Goal: Task Accomplishment & Management: Complete application form

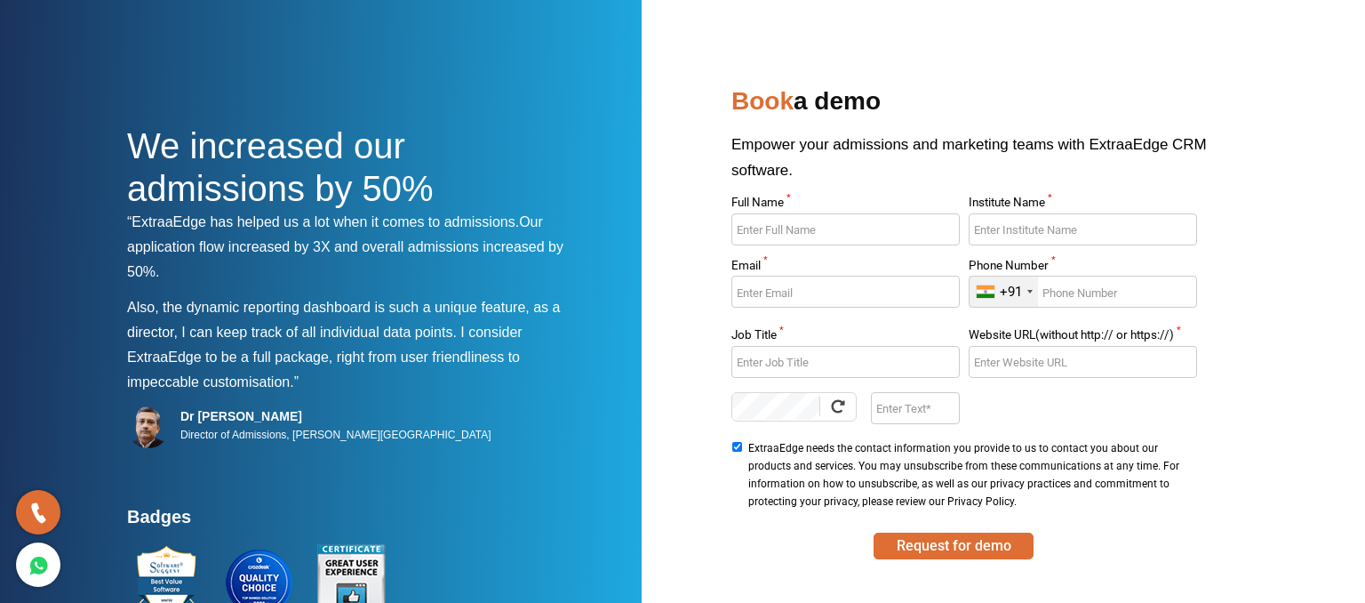
click at [788, 235] on input "Full Name *" at bounding box center [845, 229] width 228 height 32
type input "Gp Gautam"
type input "[GEOGRAPHIC_DATA]"
type input "[EMAIL_ADDRESS][DOMAIN_NAME]"
click at [1095, 292] on input "Phone Number *" at bounding box center [1083, 292] width 228 height 32
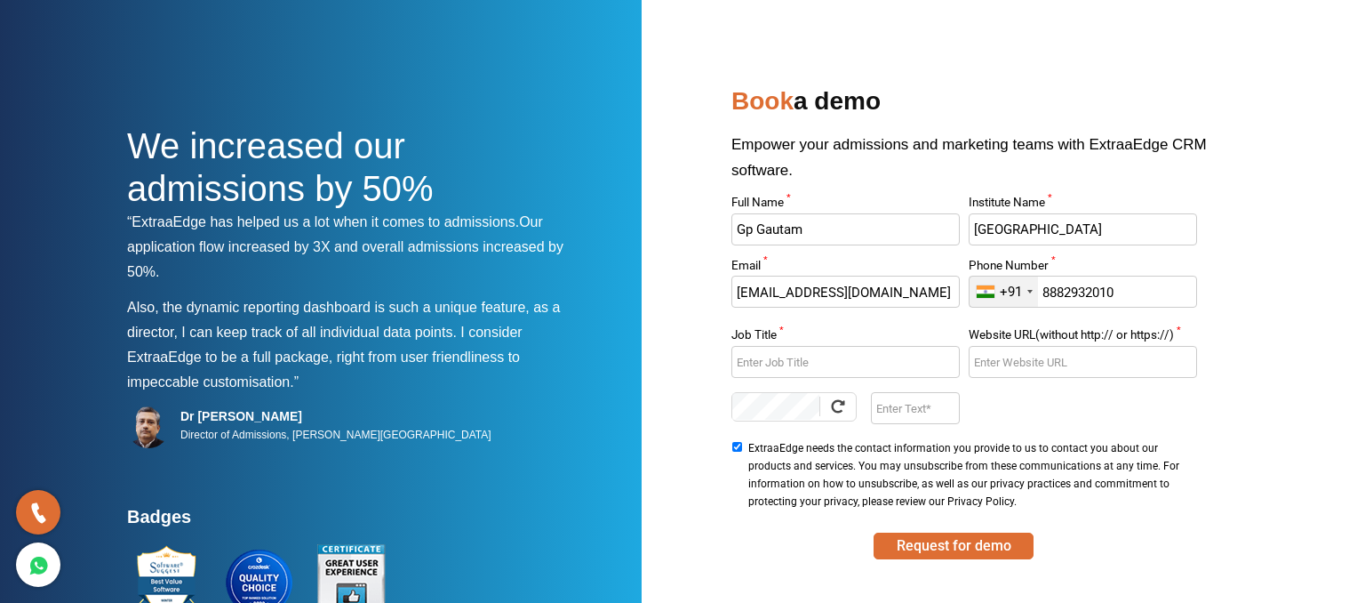
type input "8882932010"
click at [894, 355] on input "Job Title *" at bounding box center [845, 362] width 228 height 32
type input "President"
type input "[DOMAIN_NAME]"
click at [901, 420] on input "Enter Text" at bounding box center [915, 408] width 88 height 32
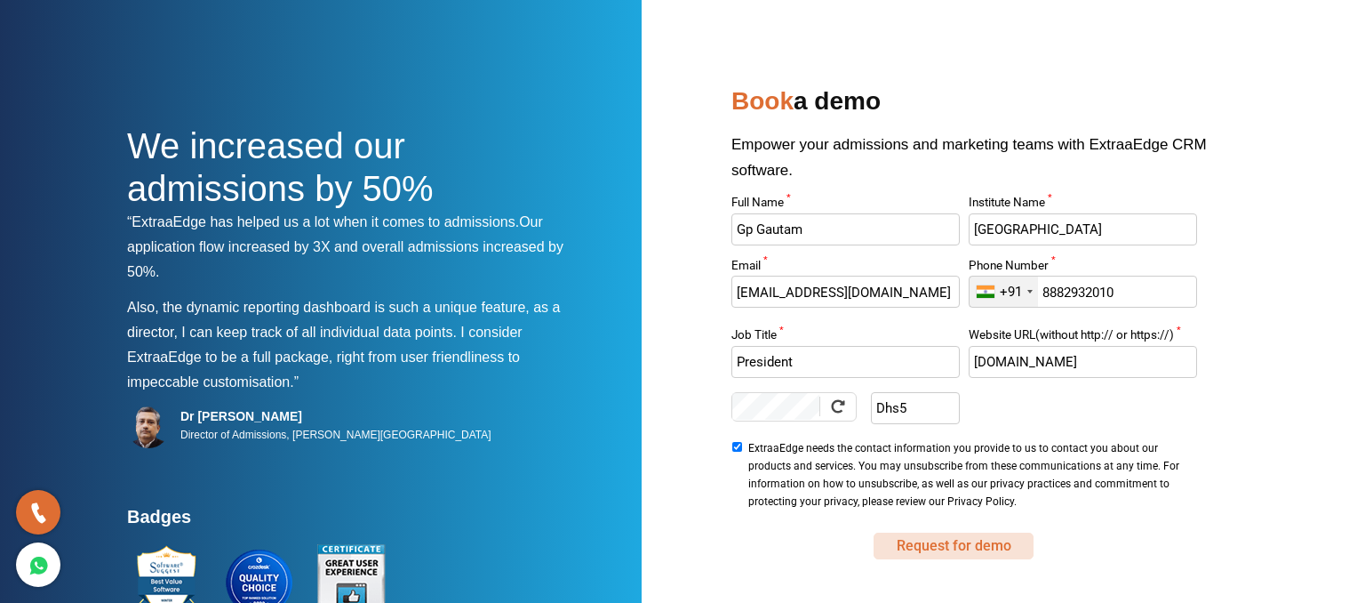
type input "Dhs5"
click at [901, 547] on button "Request for demo" at bounding box center [954, 545] width 160 height 27
